Goal: Transaction & Acquisition: Subscribe to service/newsletter

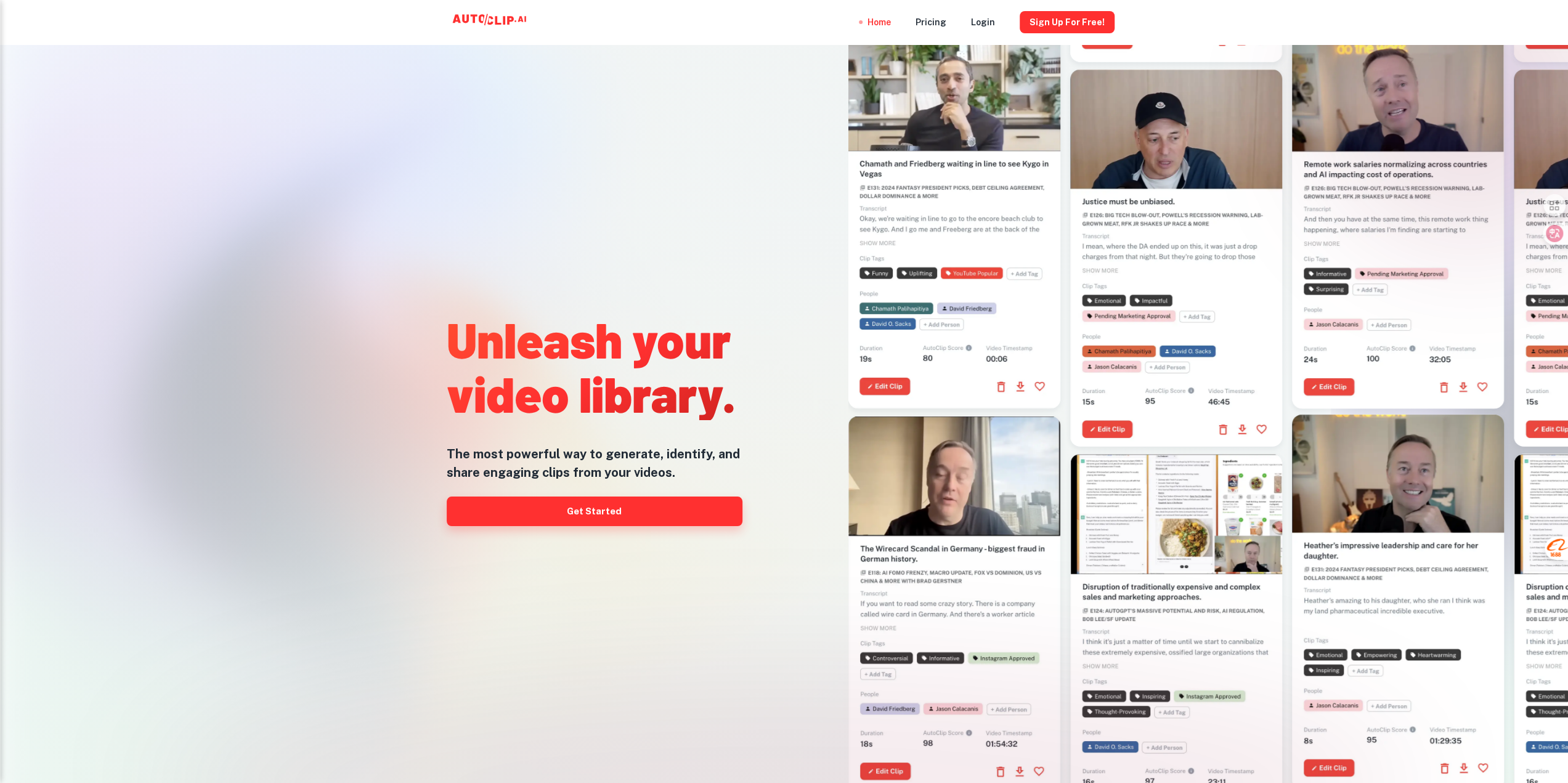
click at [637, 516] on link "Get Started" at bounding box center [594, 511] width 296 height 29
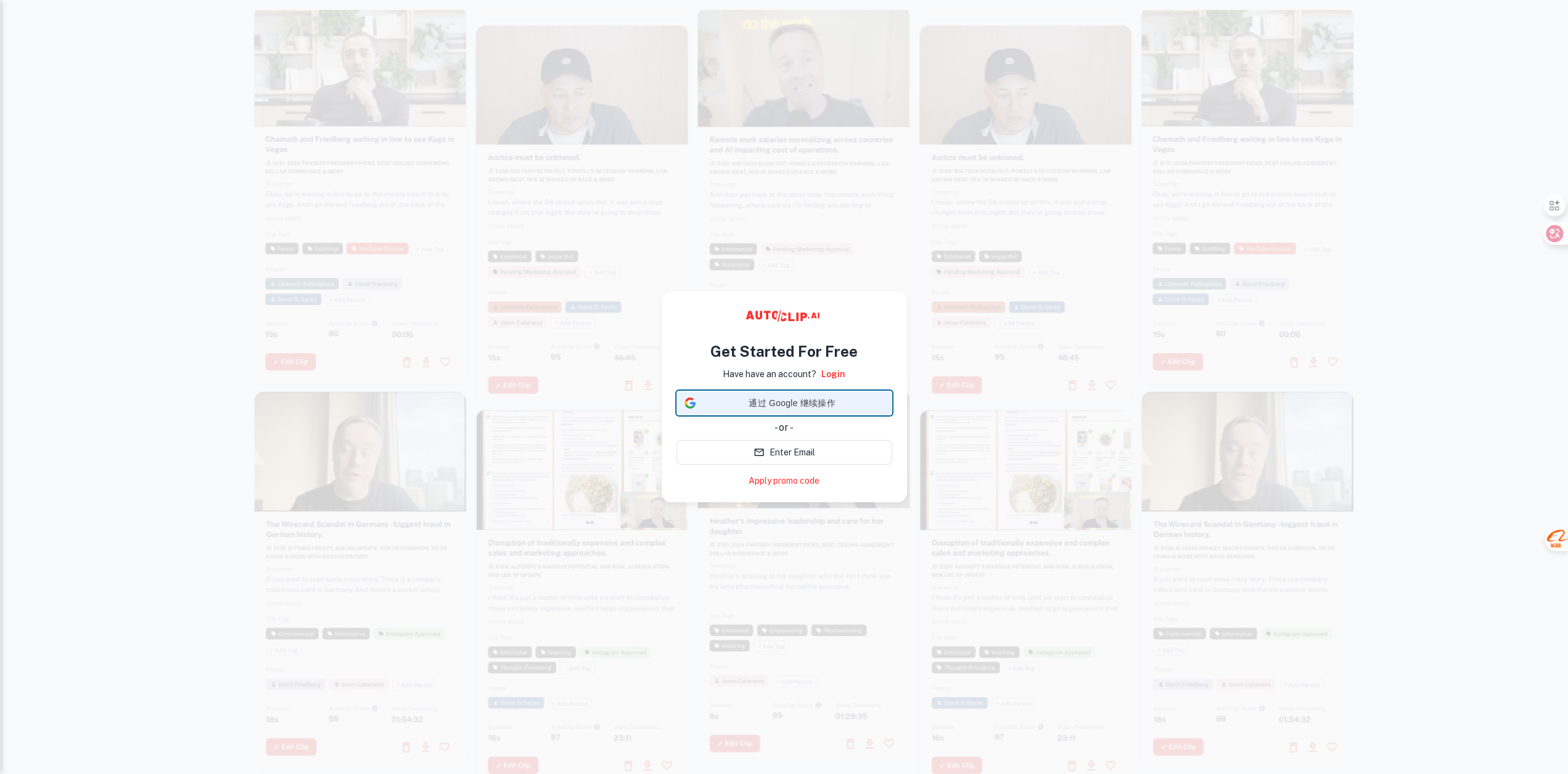
click at [843, 408] on span "通过 Google 继续操作" at bounding box center [793, 404] width 183 height 13
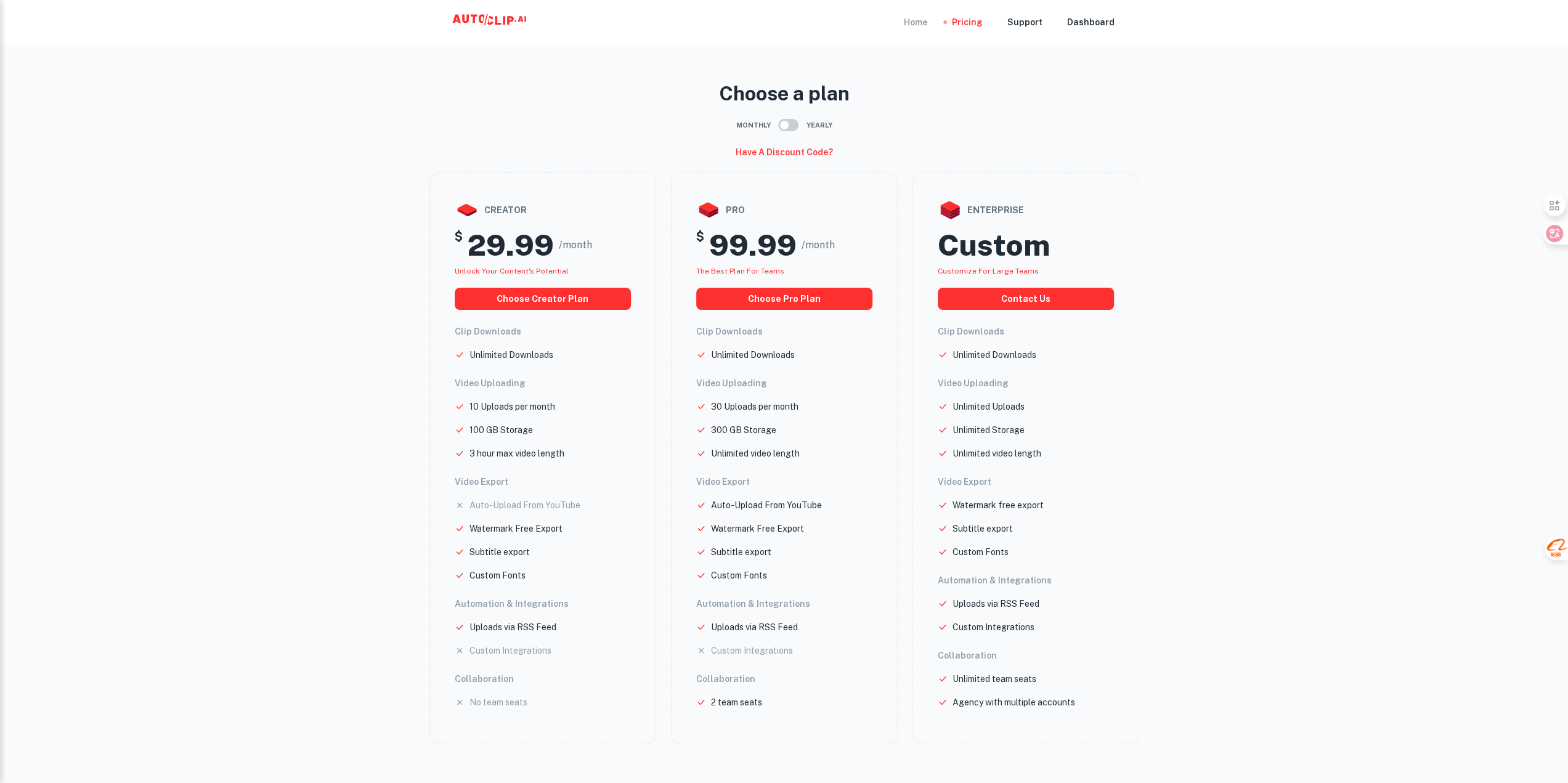
click at [926, 26] on div "Home" at bounding box center [915, 22] width 24 height 44
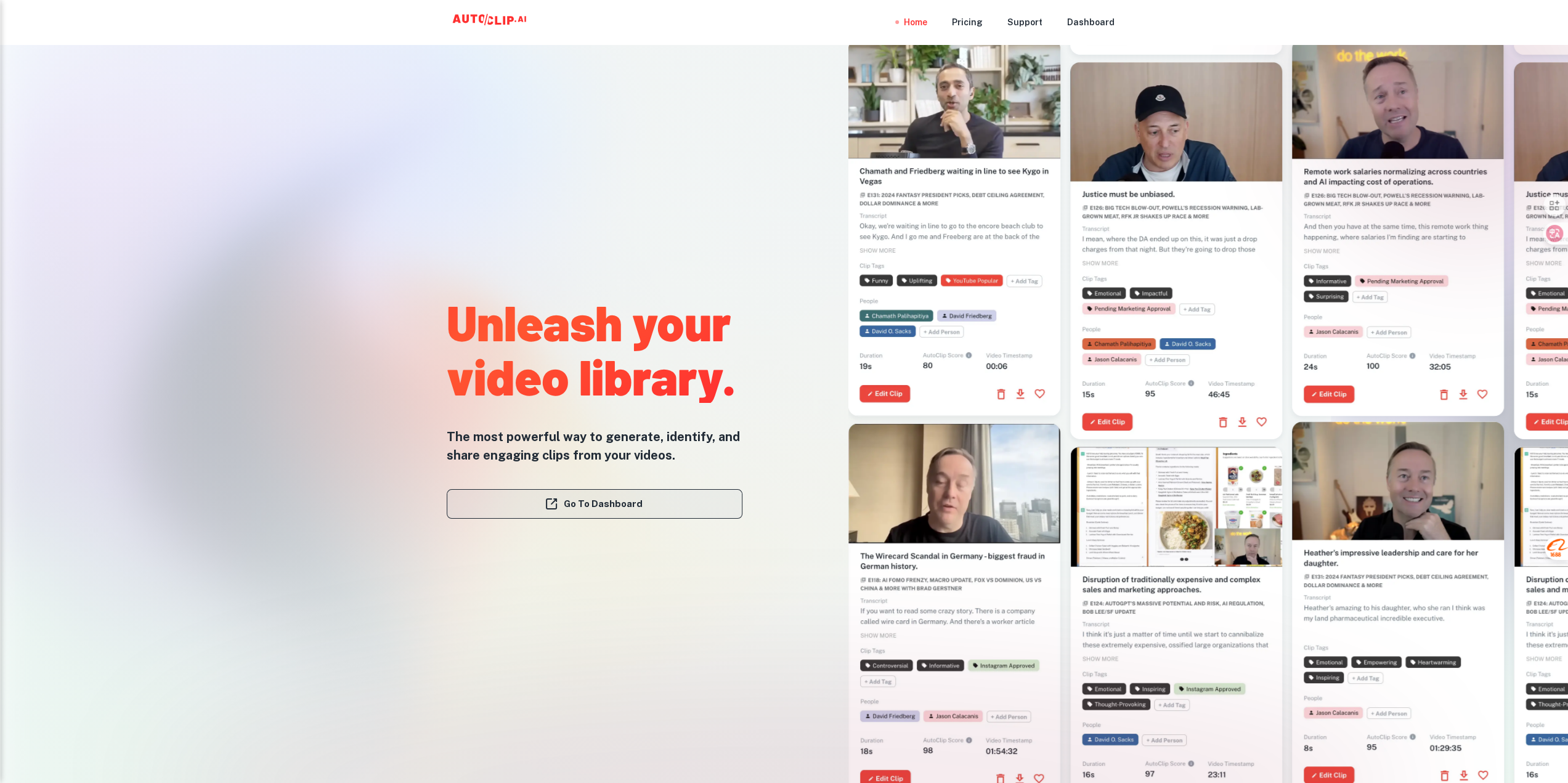
click at [659, 504] on link "Go To Dashboard" at bounding box center [594, 503] width 296 height 29
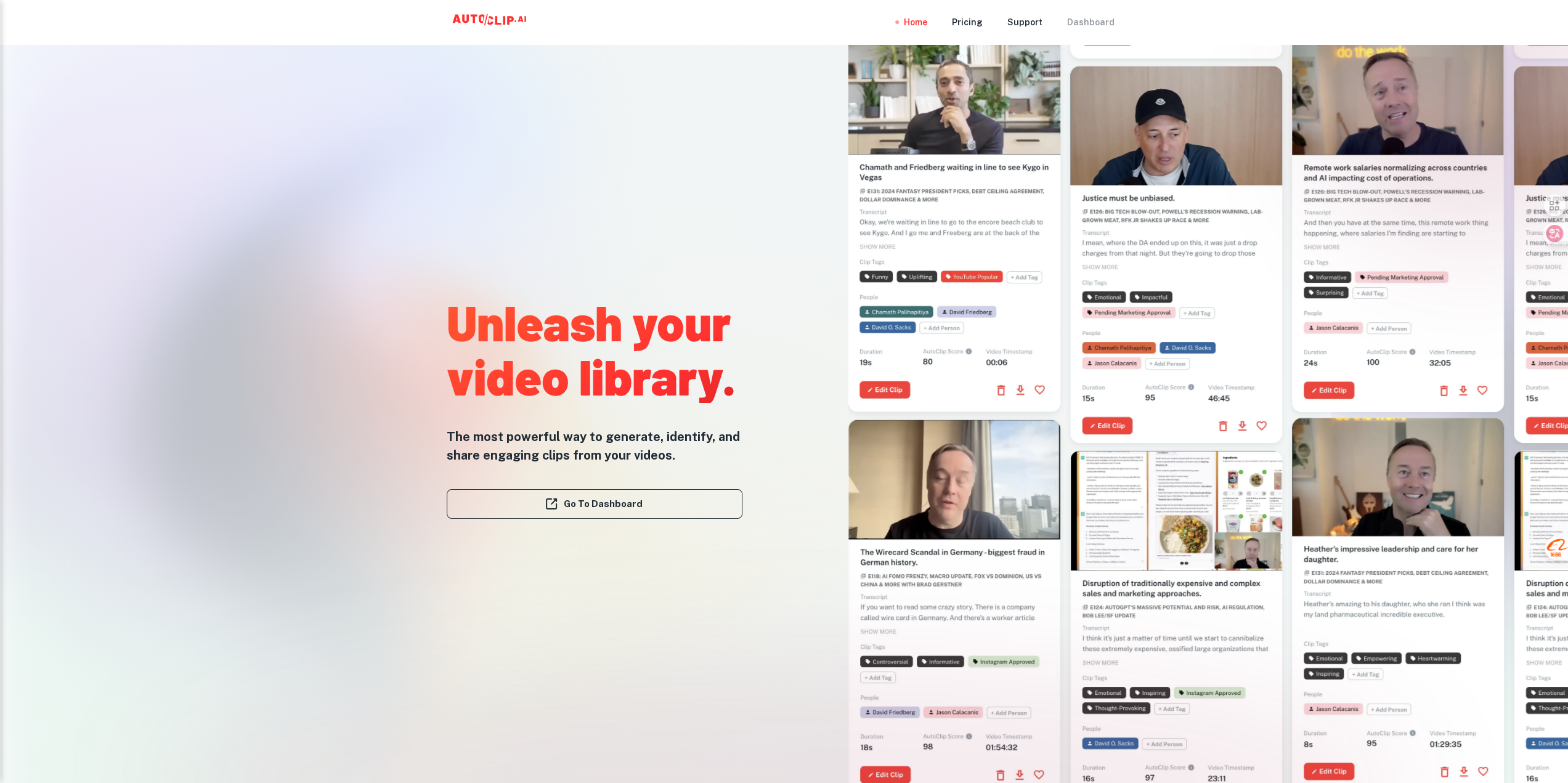
click at [1098, 23] on div "Dashboard" at bounding box center [1091, 22] width 47 height 44
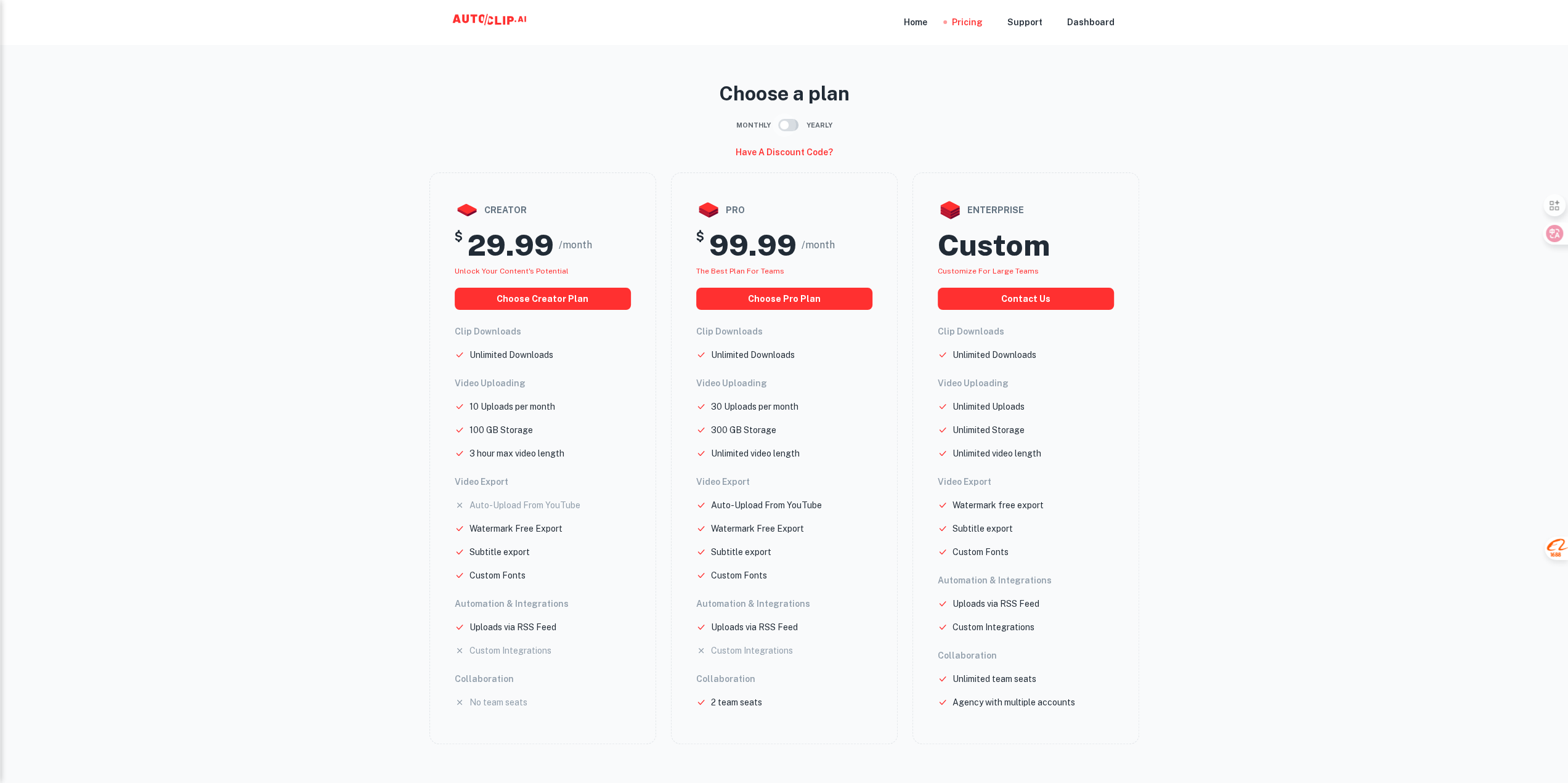
click at [789, 126] on input "checkbox" at bounding box center [784, 125] width 70 height 24
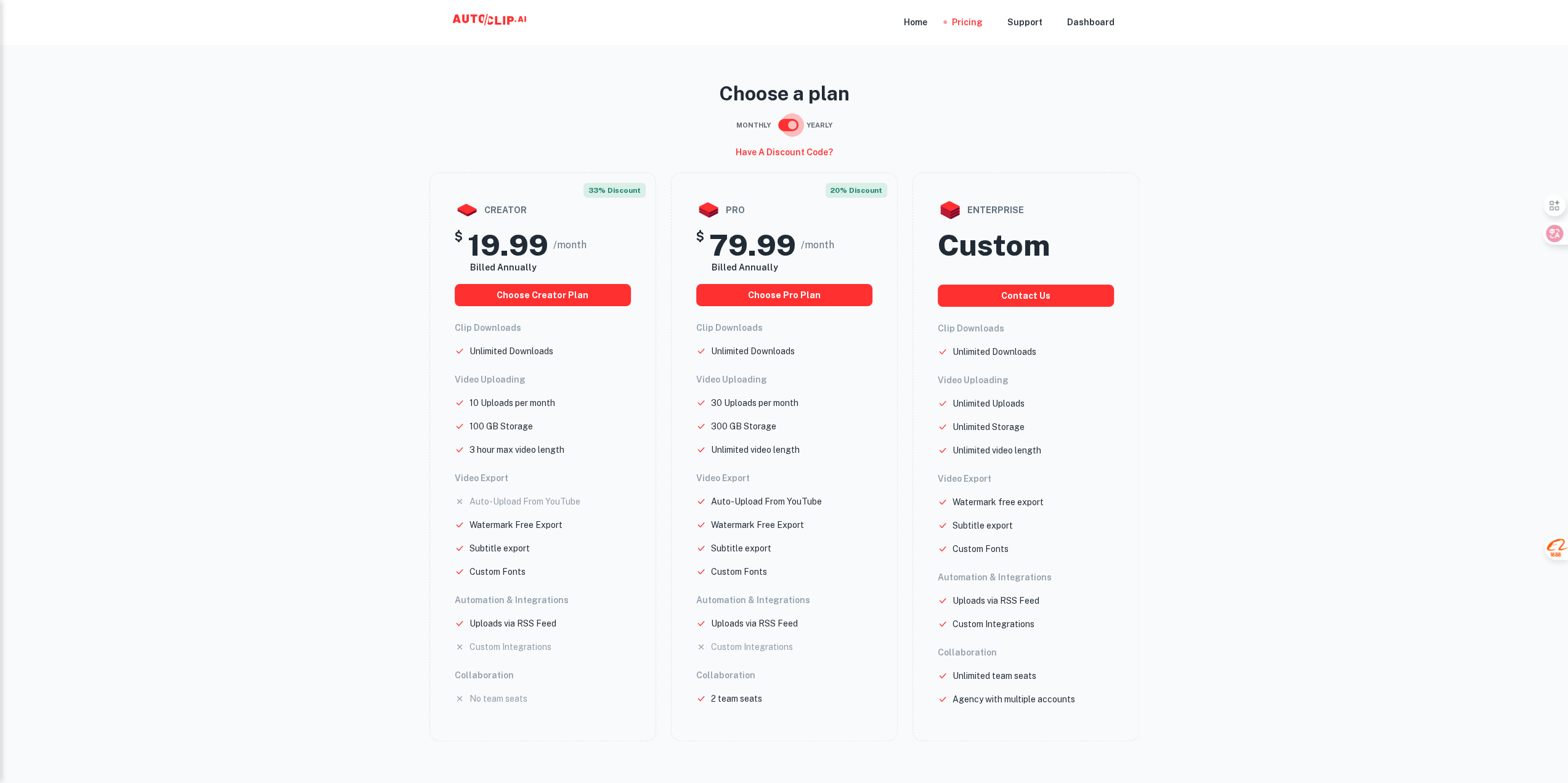
click at [785, 127] on input "checkbox" at bounding box center [793, 125] width 70 height 24
checkbox input "false"
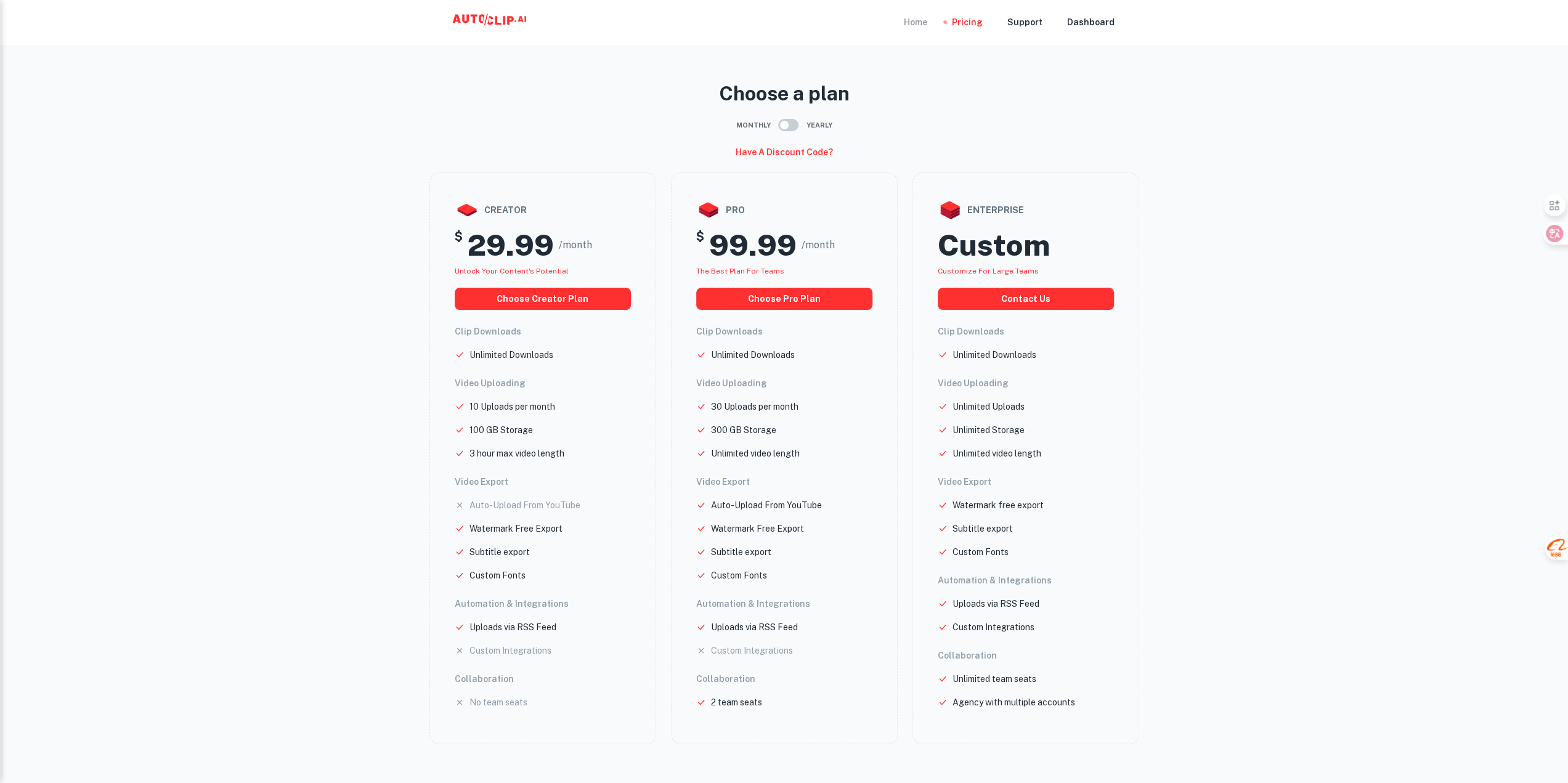
click at [928, 26] on div "Home" at bounding box center [915, 22] width 24 height 44
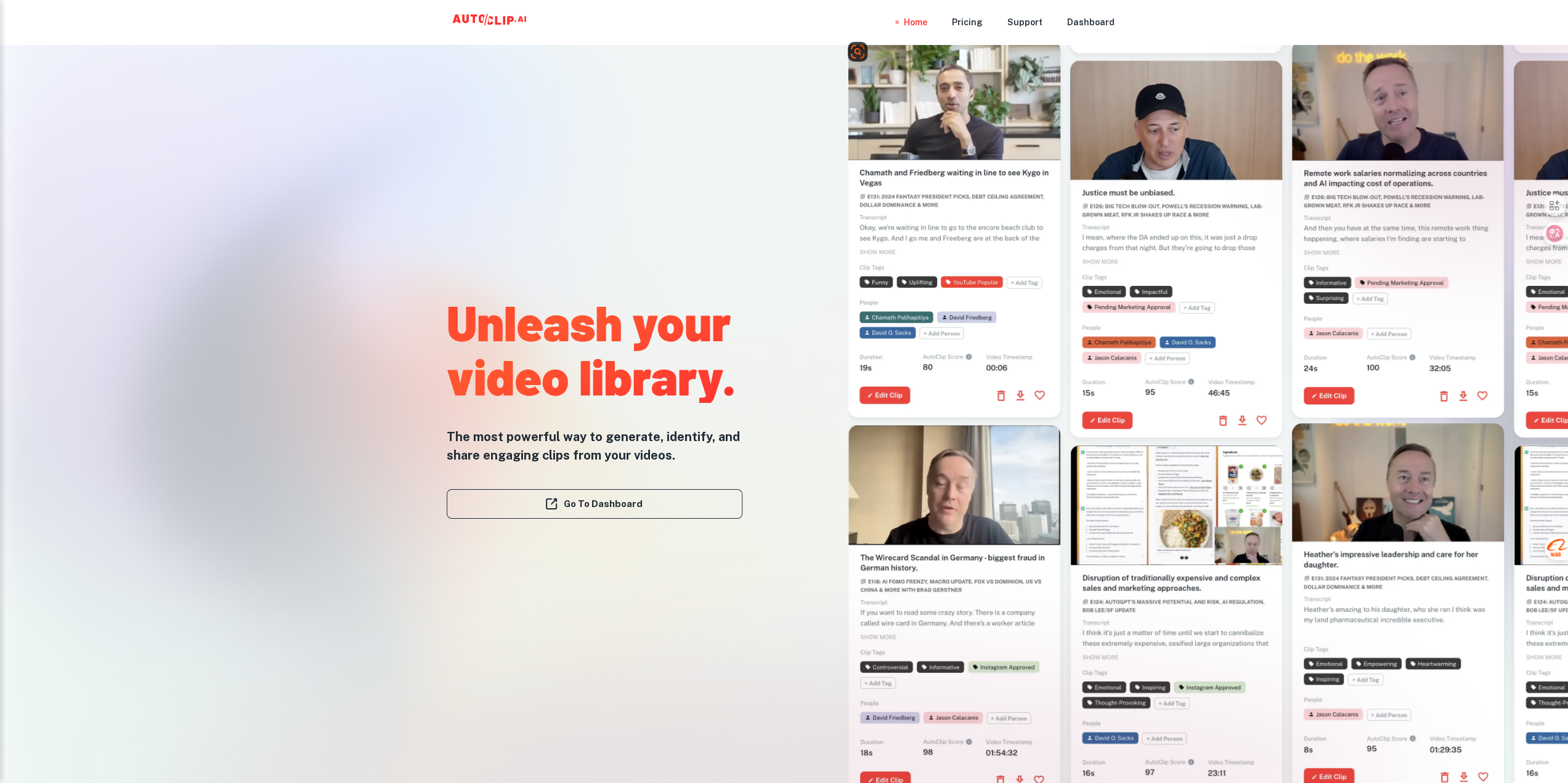
click at [931, 131] on video at bounding box center [954, 94] width 212 height 106
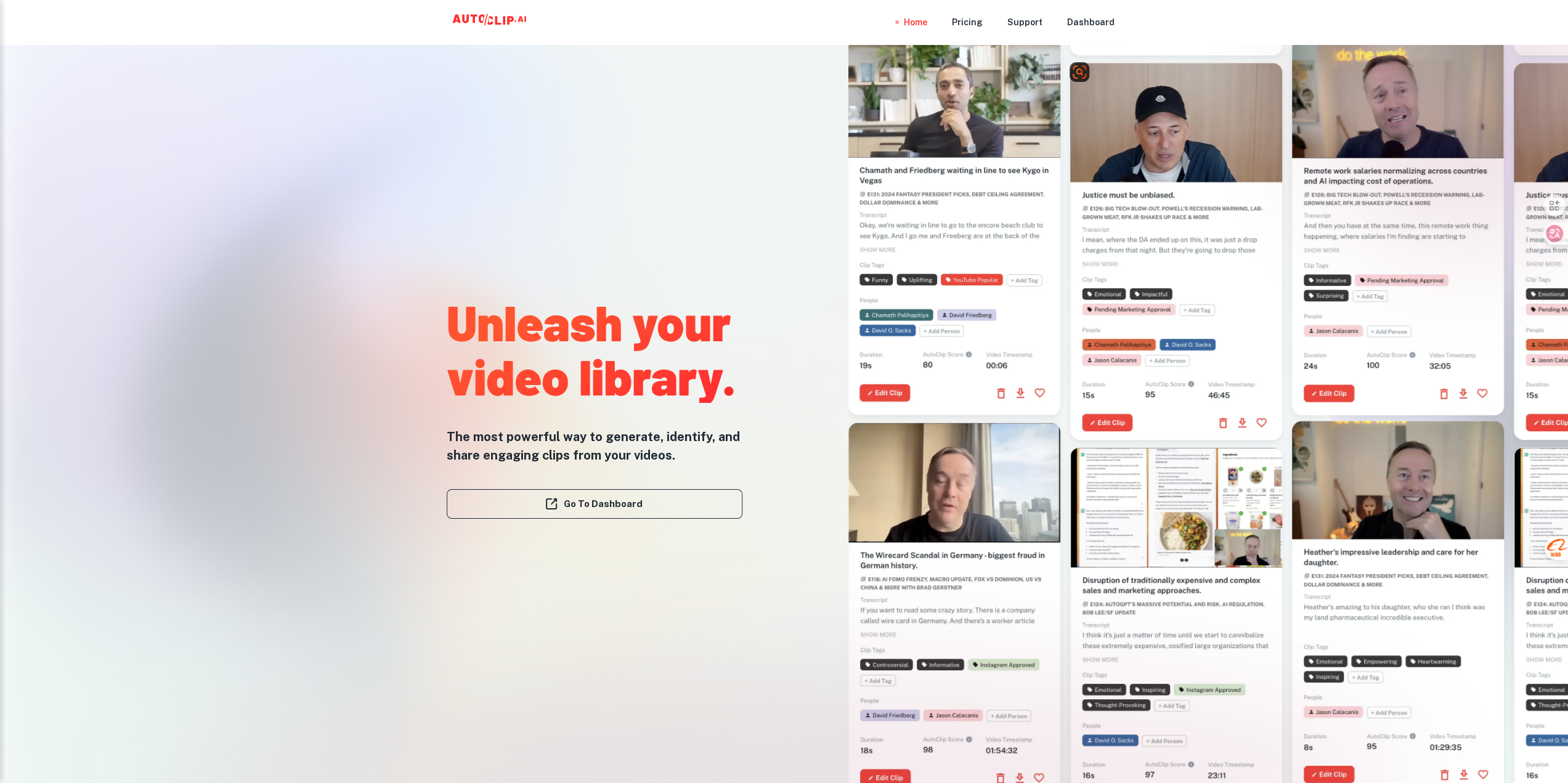
click at [1121, 286] on div at bounding box center [1176, 251] width 212 height 377
